Goal: Register for event/course

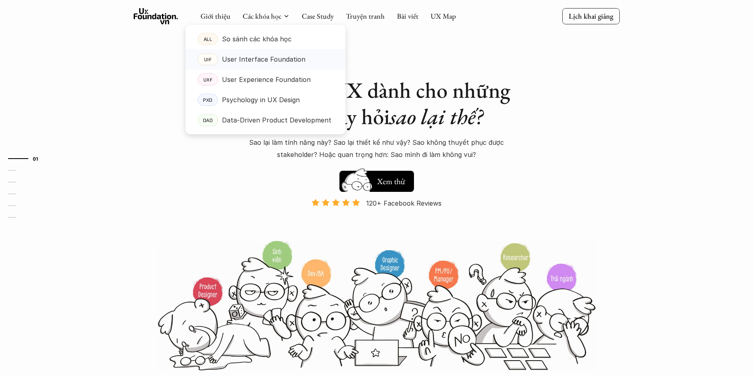
click at [260, 61] on p "User Interface Foundation" at bounding box center [263, 59] width 83 height 12
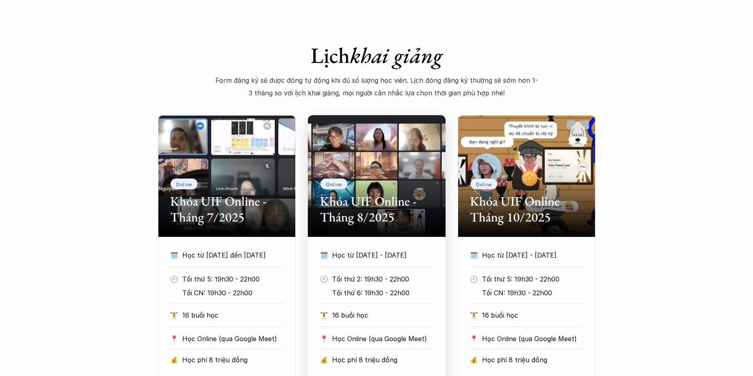
scroll to position [324, 0]
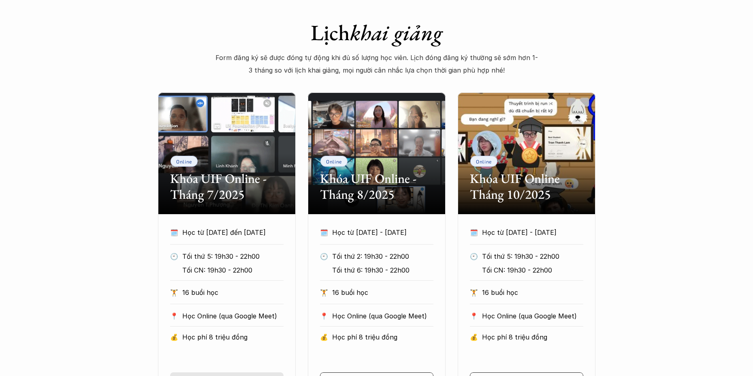
click at [220, 184] on h2 "Khóa UIF Online - Tháng 7/2025" at bounding box center [226, 186] width 113 height 31
click at [215, 145] on div "Online Khóa UIF Online - Tháng 7/2025" at bounding box center [227, 153] width 138 height 122
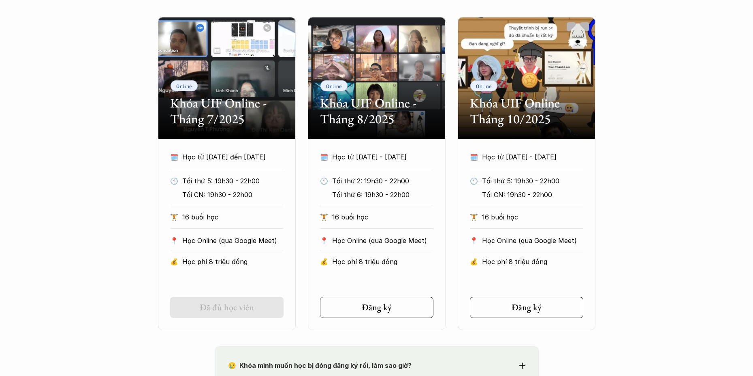
scroll to position [446, 0]
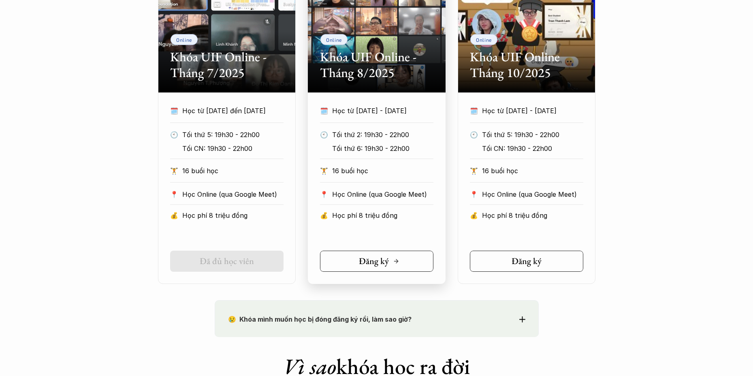
click at [362, 263] on h5 "Đăng ký" at bounding box center [374, 261] width 30 height 11
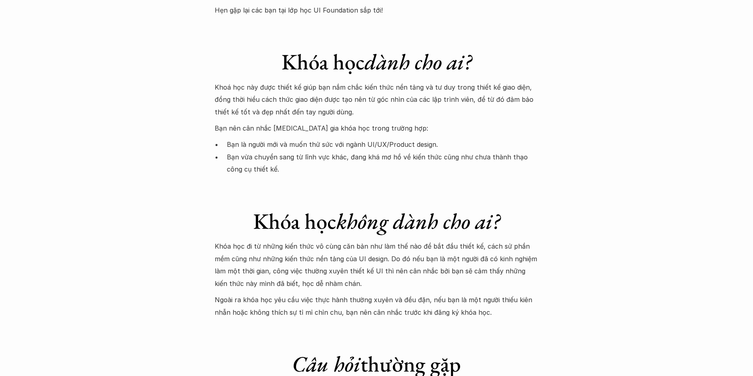
scroll to position [2228, 0]
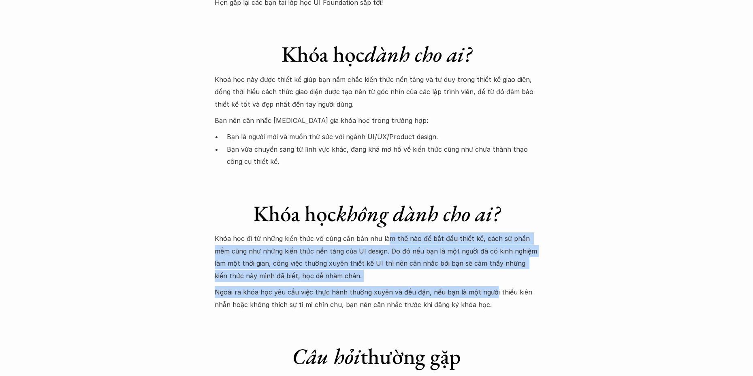
drag, startPoint x: 385, startPoint y: 190, endPoint x: 489, endPoint y: 241, distance: 115.8
click at [489, 241] on div "Khóa học đi từ những kiến thức vô cùng căn bản như làm thế nào để bắt đầu thiết…" at bounding box center [377, 271] width 324 height 78
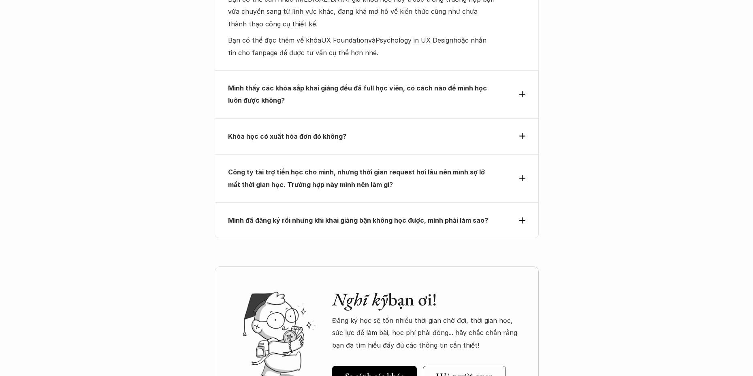
scroll to position [2755, 0]
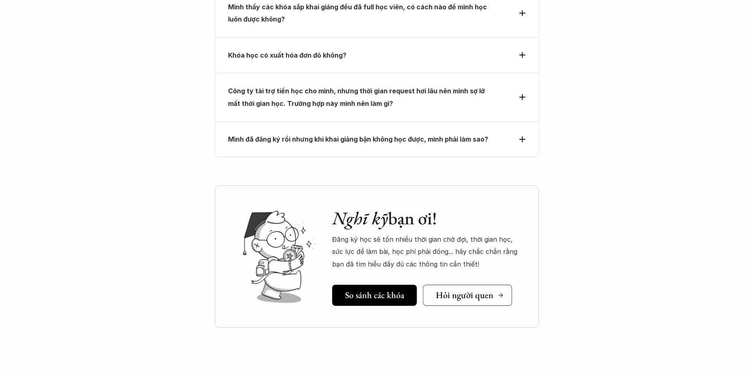
click at [457, 290] on h5 "Hỏi người quen" at bounding box center [465, 295] width 58 height 11
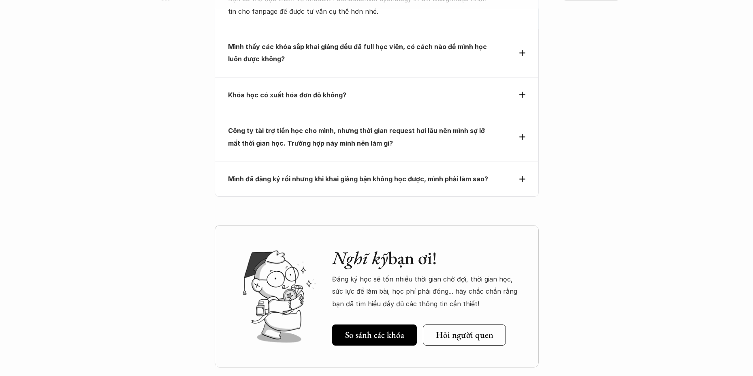
scroll to position [2552, 0]
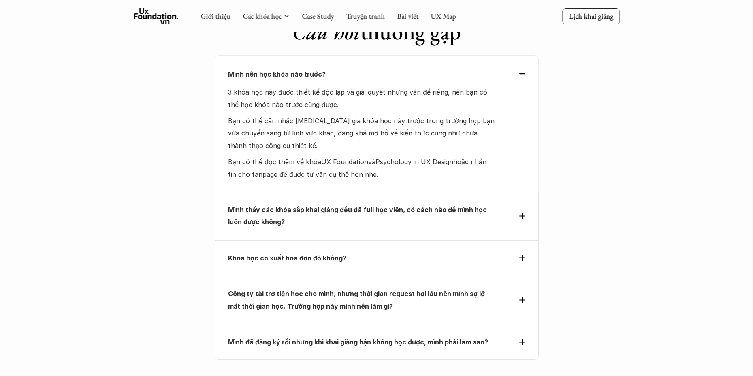
click at [341, 240] on div "Khóa học có xuất hóa đơn đỏ không?" at bounding box center [377, 258] width 324 height 36
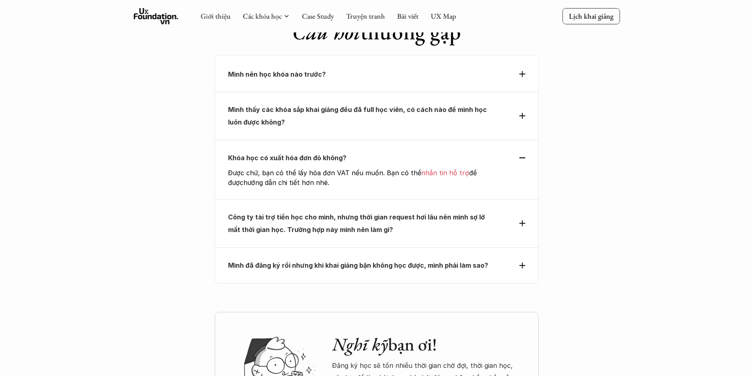
click at [365, 211] on p "Công ty tài trợ tiền học cho mình, nhưng thời gian request hơi lâu nên mình sợ …" at bounding box center [362, 223] width 268 height 25
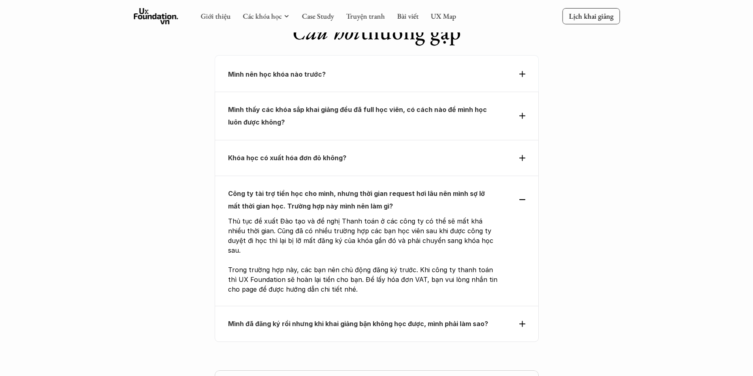
click at [377, 319] on strong "Mình đã đăng ký rồi nhưng khi khai giảng bận không học được, mình phải làm sao?" at bounding box center [358, 323] width 260 height 8
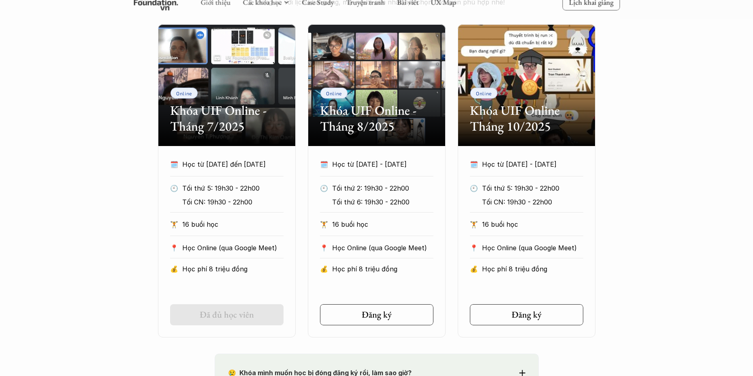
scroll to position [396, 0]
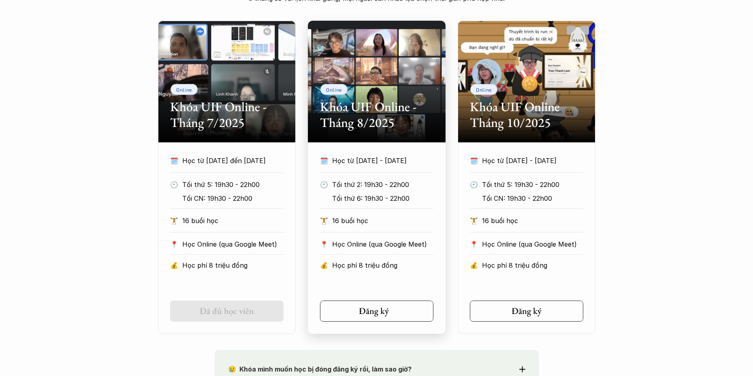
click at [412, 309] on link "Đăng ký" at bounding box center [376, 310] width 113 height 21
click at [399, 100] on h2 "Khóa UIF Online - Tháng 8/2025" at bounding box center [376, 114] width 113 height 31
click at [386, 107] on h2 "Khóa UIF Online - Tháng 8/2025" at bounding box center [376, 114] width 113 height 31
drag, startPoint x: 373, startPoint y: 106, endPoint x: 346, endPoint y: 64, distance: 49.4
click at [346, 64] on div "Online Khóa UIF Online - Tháng 8/2025" at bounding box center [377, 82] width 138 height 122
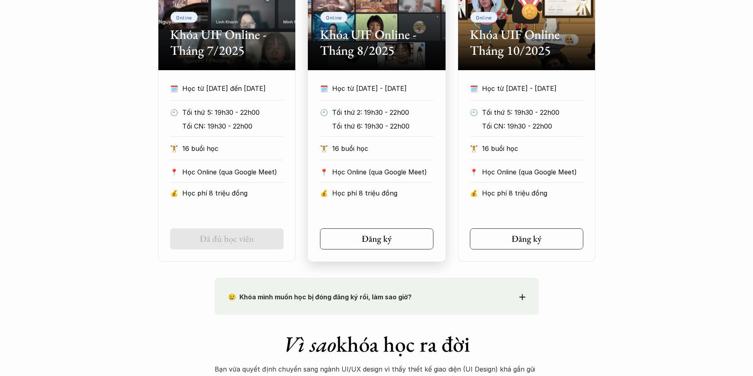
scroll to position [517, 0]
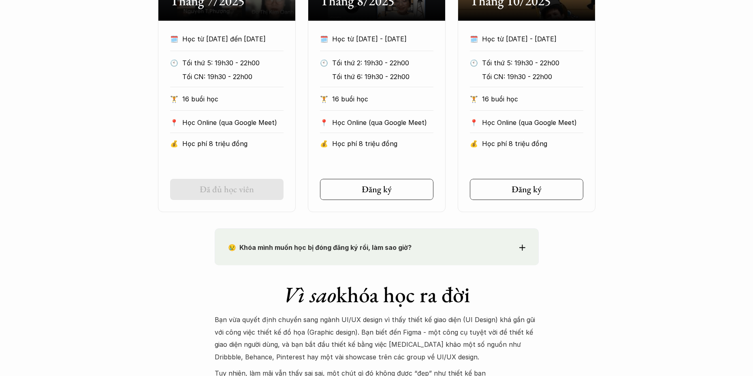
click at [384, 252] on p "😢 Khóa mình muốn học bị đóng đăng ký rồi, làm sao giờ?" at bounding box center [362, 247] width 268 height 12
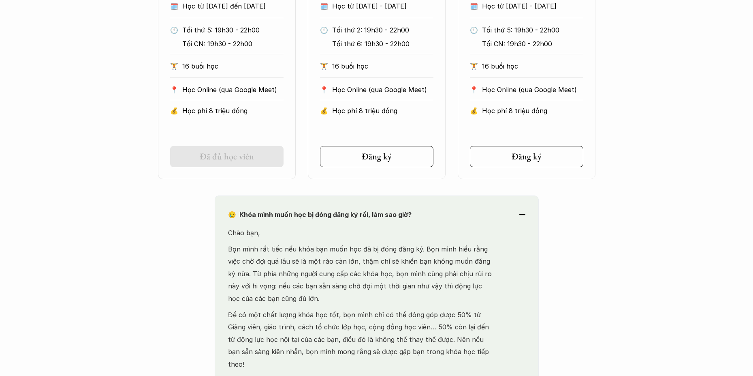
scroll to position [598, 0]
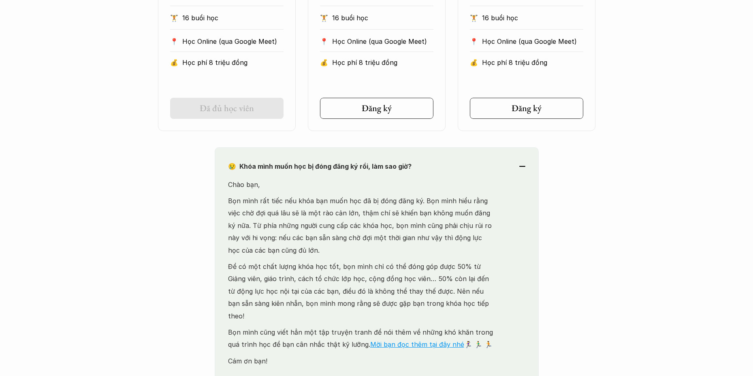
drag, startPoint x: 338, startPoint y: 203, endPoint x: 365, endPoint y: 248, distance: 51.8
click at [365, 248] on p "Bọn mình rất tiếc nếu khóa bạn muốn học đã bị đóng đăng ký. Bọn mình hiểu rằng …" at bounding box center [362, 225] width 268 height 62
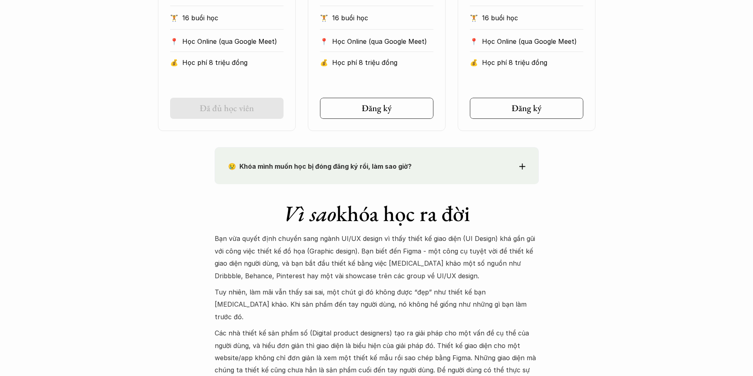
click at [337, 177] on div "😢 Khóa mình muốn học bị đóng đăng ký rồi, làm sao giờ? Chào bạn, Bọn mình rất t…" at bounding box center [377, 165] width 324 height 36
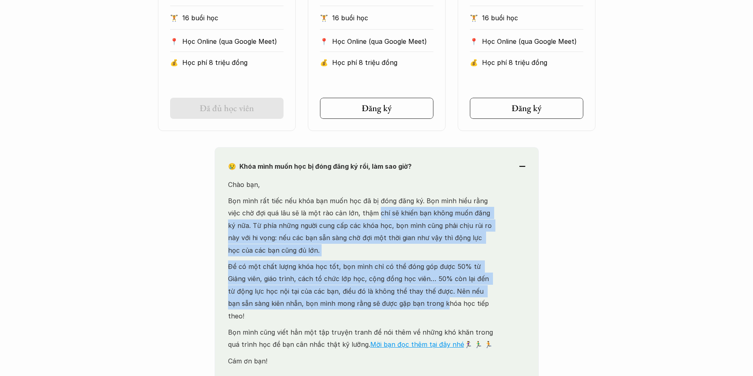
drag, startPoint x: 371, startPoint y: 215, endPoint x: 400, endPoint y: 296, distance: 86.1
click at [400, 297] on div "Chào bạn, Bọn mình rất tiếc nếu khóa bạn muốn học đã bị đóng đăng ký. Bọn mình …" at bounding box center [362, 280] width 268 height 205
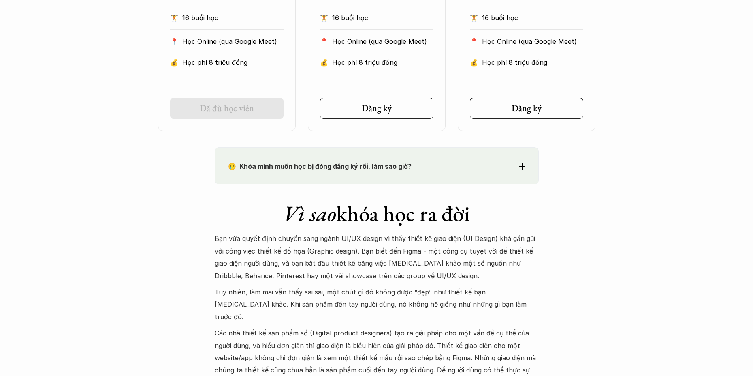
click at [306, 169] on strong "😢 Khóa mình muốn học bị đóng đăng ký rồi, làm sao giờ?" at bounding box center [320, 166] width 184 height 8
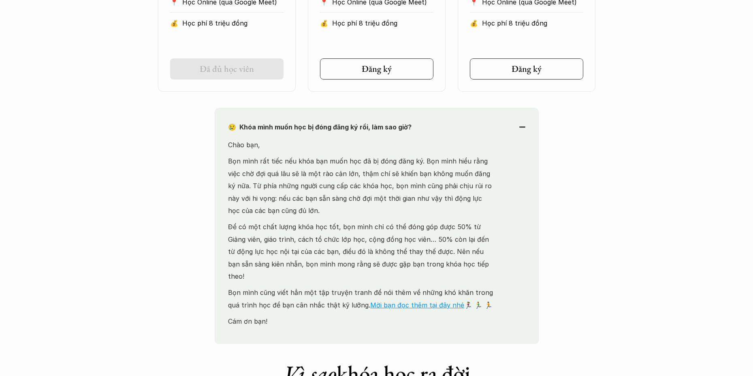
scroll to position [639, 0]
click at [393, 299] on link "Mời bạn đọc thêm tại đây nhé" at bounding box center [417, 303] width 94 height 8
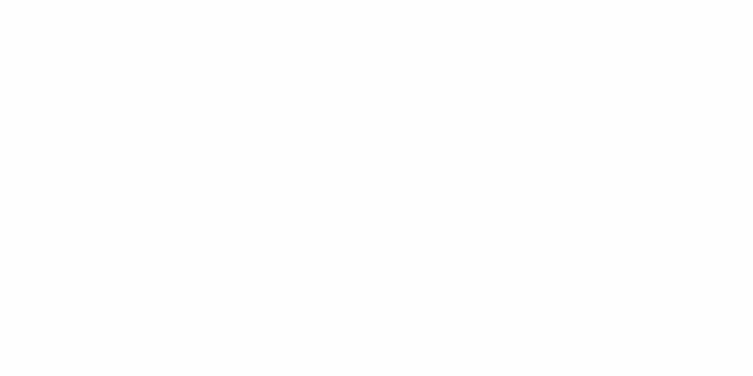
scroll to position [627, 0]
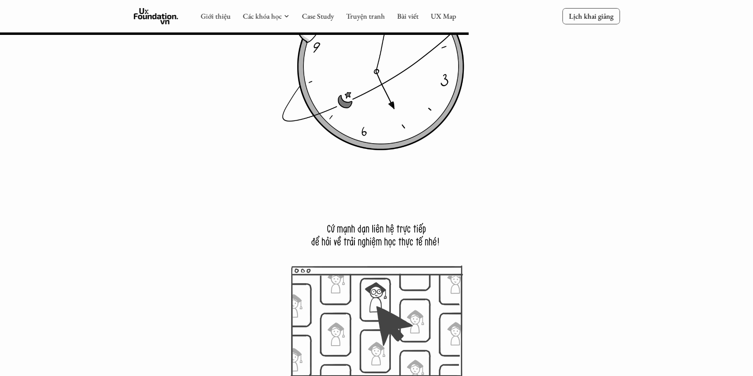
scroll to position [5267, 0]
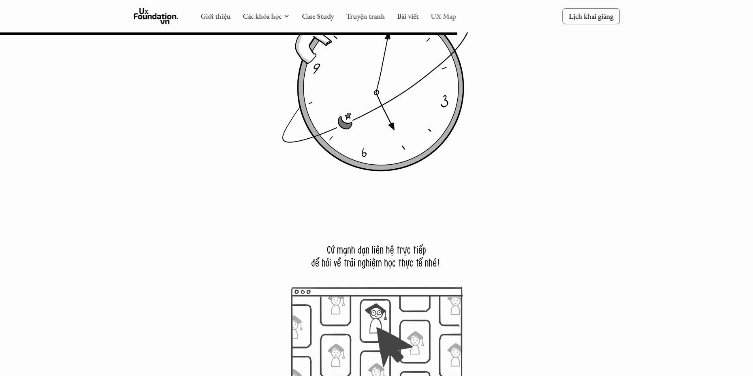
click at [439, 15] on link "UX Map" at bounding box center [444, 15] width 26 height 9
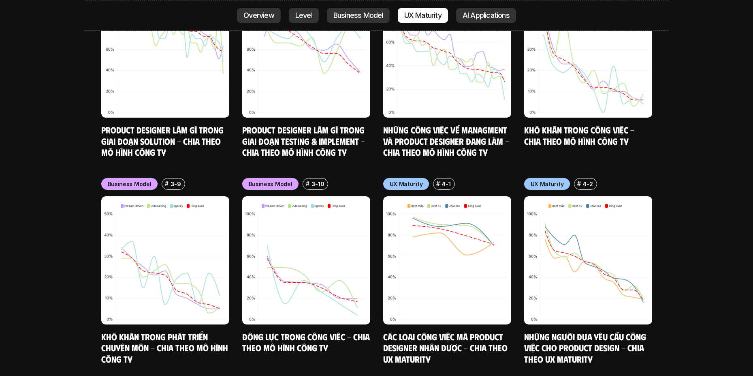
scroll to position [3889, 0]
